Goal: Task Accomplishment & Management: Manage account settings

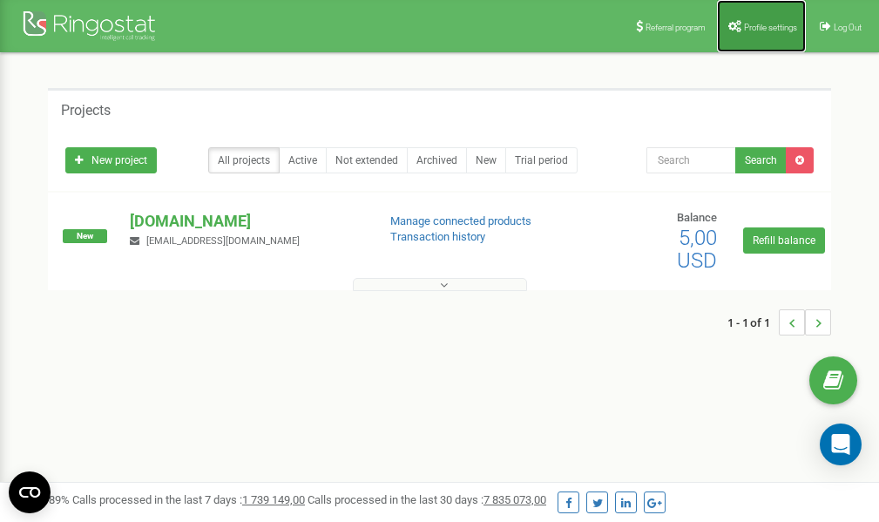
click at [767, 18] on link "Profile settings" at bounding box center [761, 26] width 89 height 52
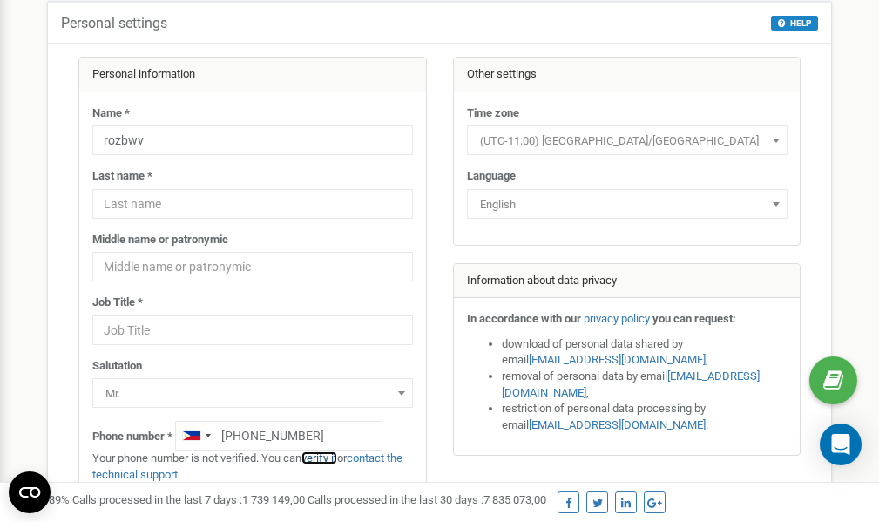
click at [329, 457] on link "verify it" at bounding box center [319, 457] width 36 height 13
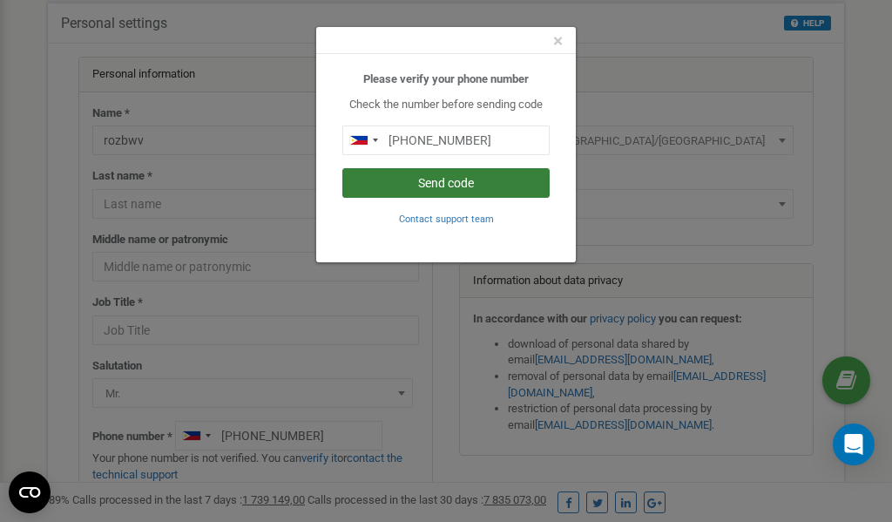
click at [428, 182] on button "Send code" at bounding box center [445, 183] width 207 height 30
